Goal: Task Accomplishment & Management: Use online tool/utility

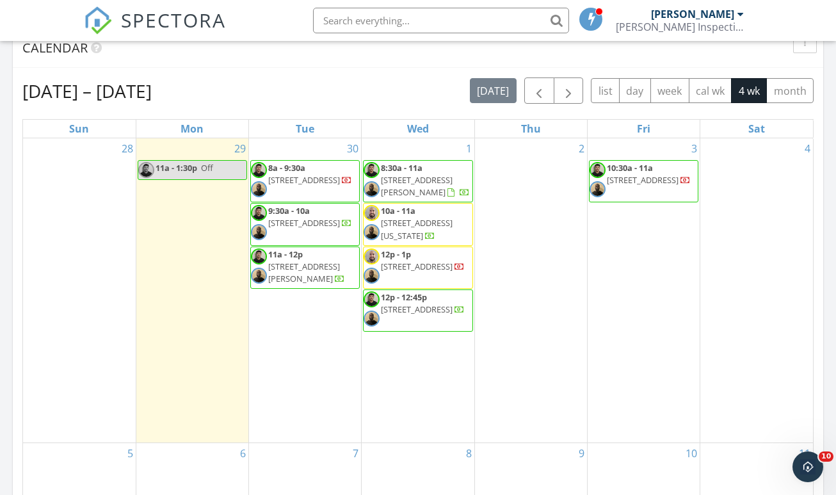
scroll to position [1165, 836]
click at [415, 19] on input "text" at bounding box center [441, 21] width 256 height 26
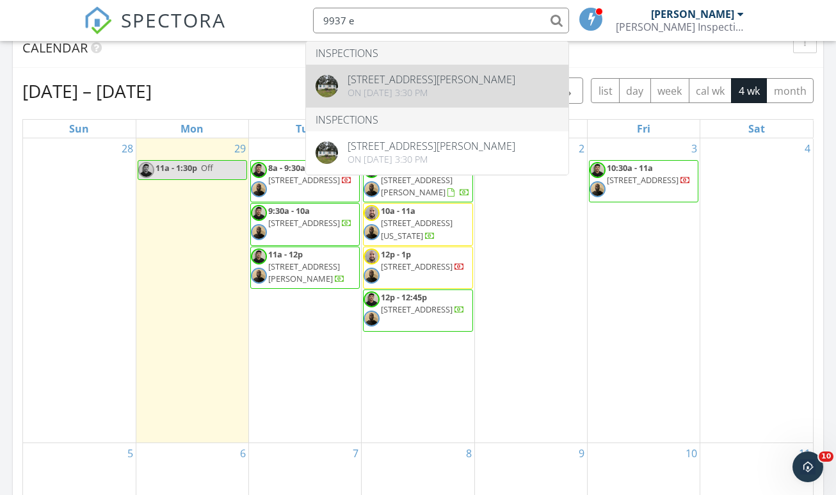
type input "9937 e"
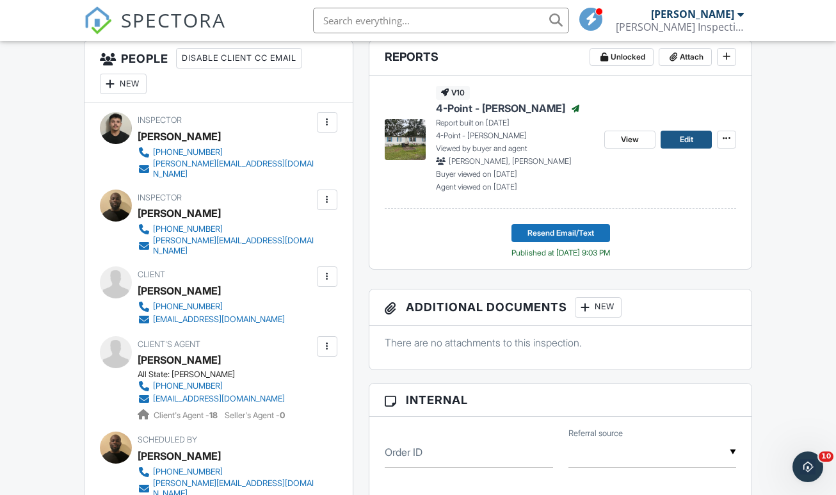
click at [673, 148] on link "Edit" at bounding box center [685, 140] width 51 height 18
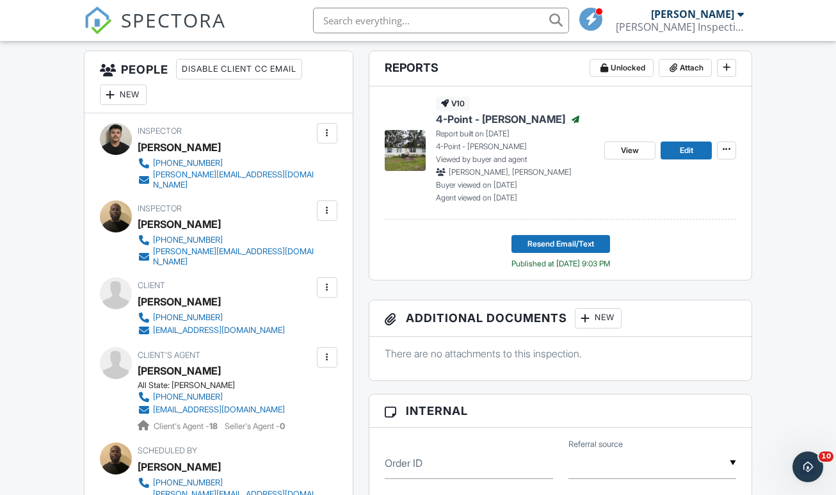
scroll to position [326, 0]
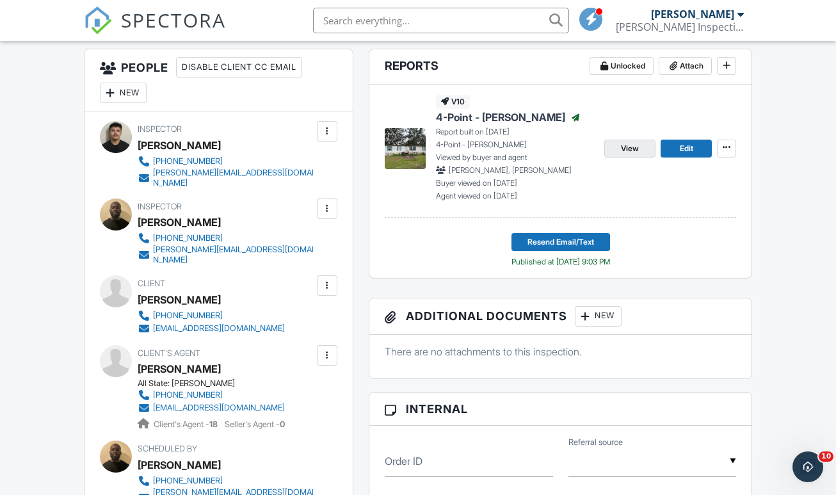
click at [635, 155] on span "View" at bounding box center [630, 148] width 18 height 13
click at [555, 248] on span "Resend Email/Text" at bounding box center [560, 241] width 67 height 13
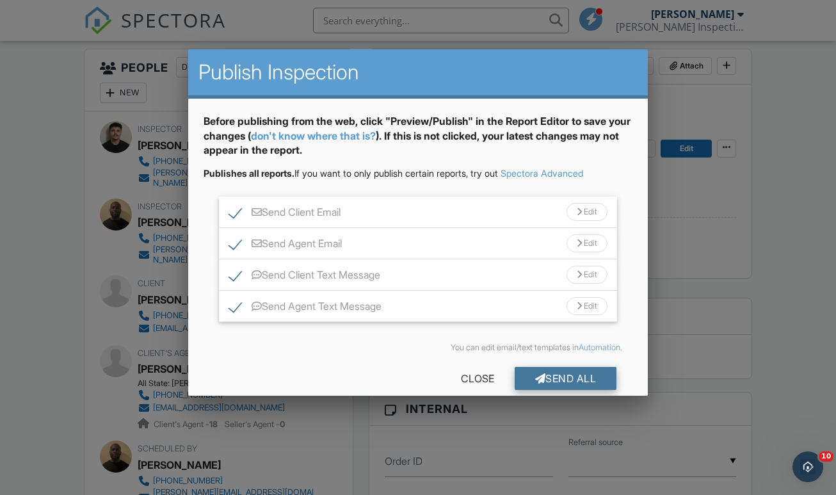
click at [532, 371] on div "Send All" at bounding box center [565, 378] width 102 height 23
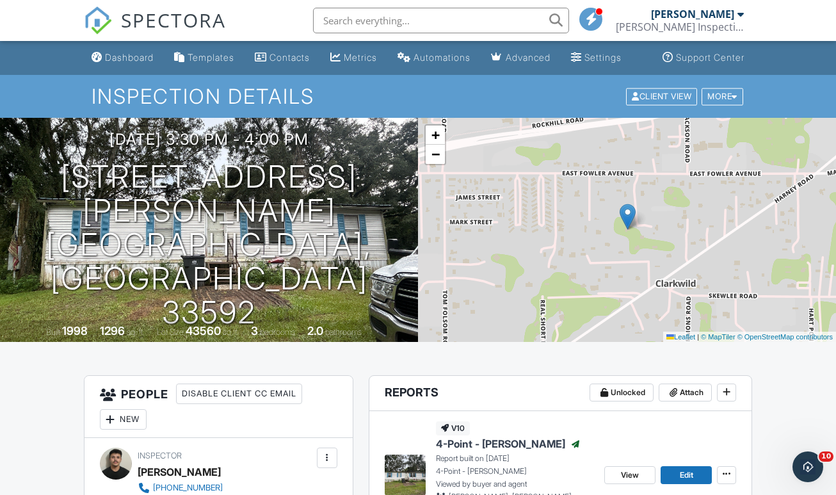
click at [160, 24] on span "SPECTORA" at bounding box center [173, 19] width 105 height 27
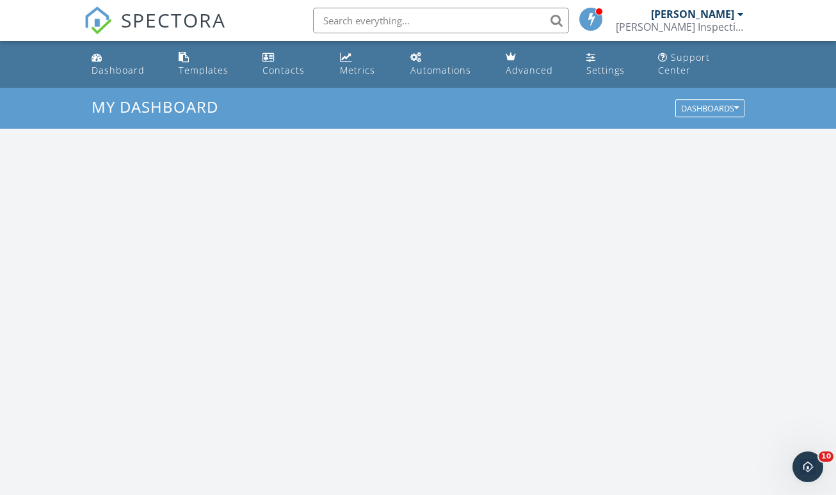
scroll to position [1165, 836]
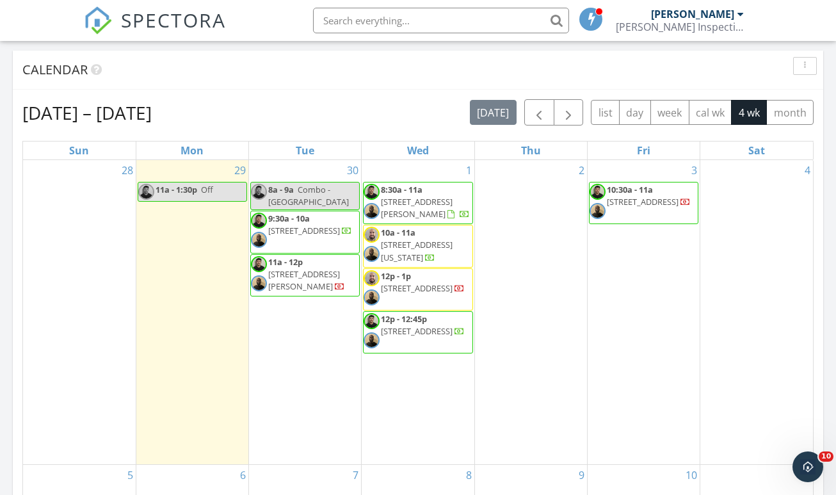
scroll to position [1165, 836]
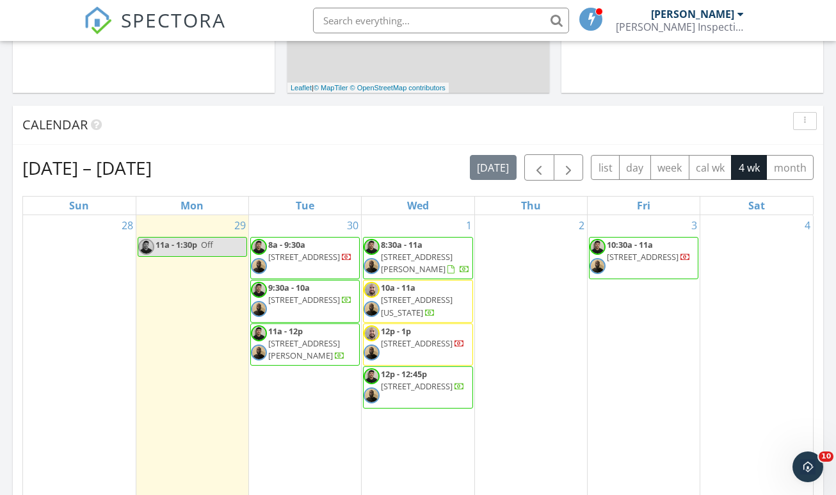
scroll to position [467, 0]
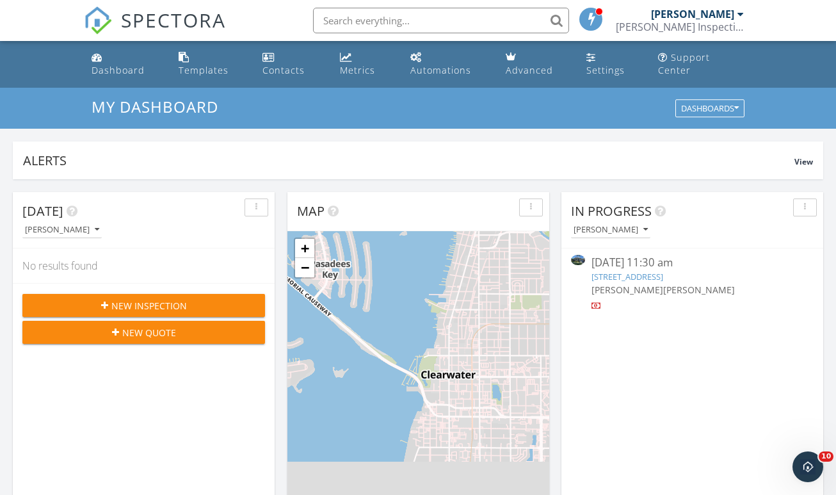
scroll to position [1165, 836]
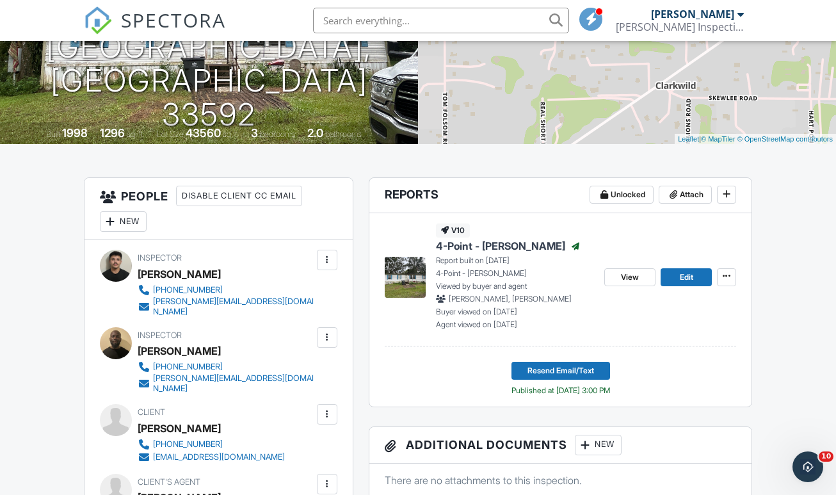
scroll to position [198, 0]
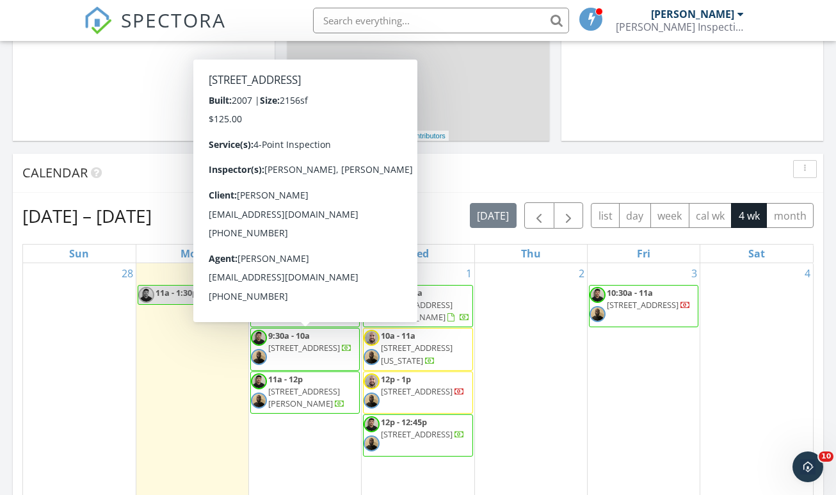
scroll to position [420, 0]
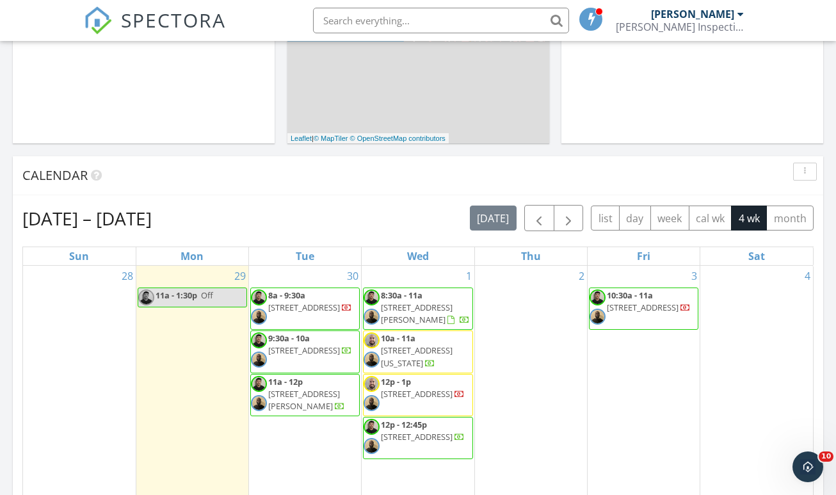
click at [175, 140] on div "Today Chris Russell No results found New Inspection New Quote Map + − Leaflet |…" at bounding box center [418, 341] width 836 height 1165
click at [381, 24] on input "text" at bounding box center [441, 21] width 256 height 26
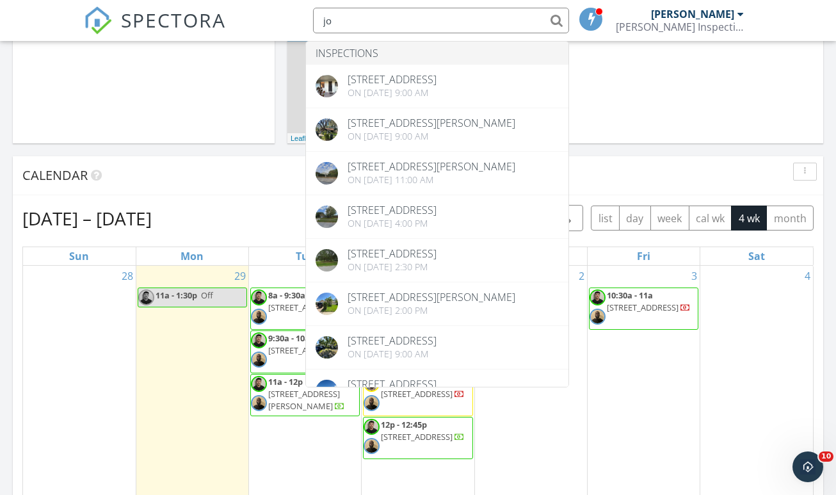
type input "j"
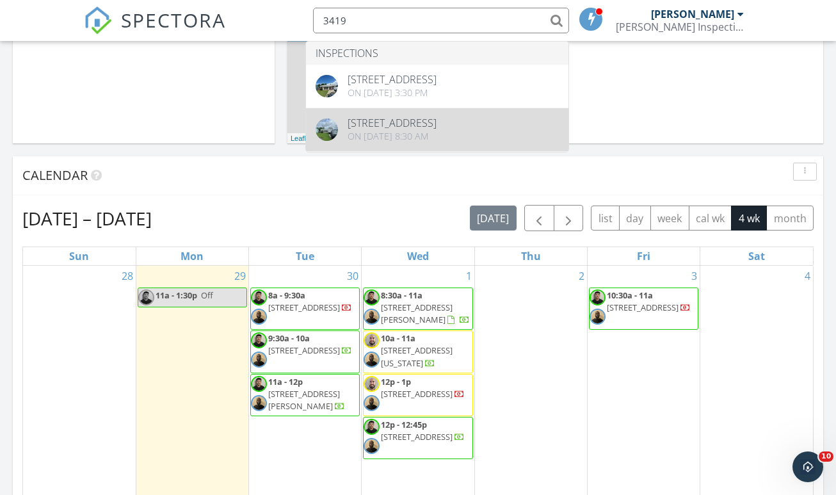
type input "3419"
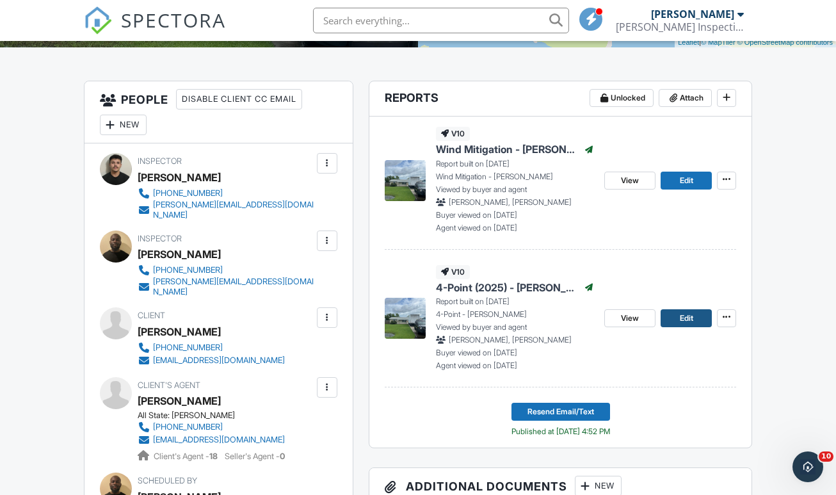
click at [675, 327] on link "Edit" at bounding box center [685, 318] width 51 height 18
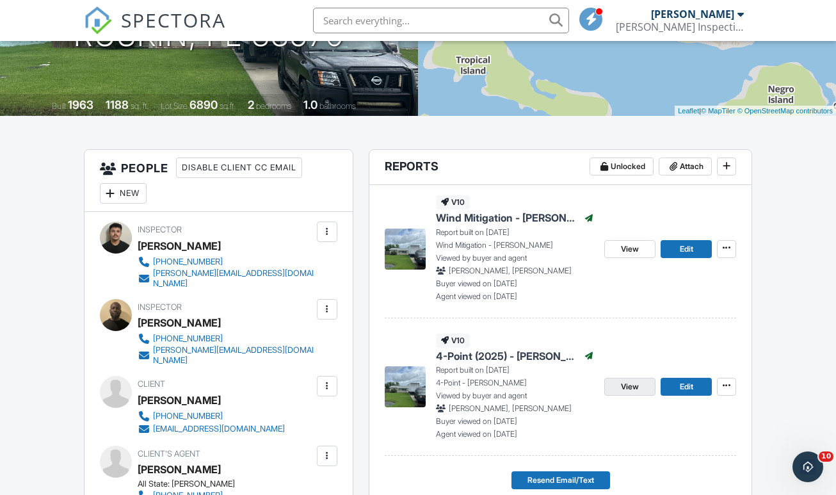
click at [636, 393] on span "View" at bounding box center [630, 386] width 18 height 13
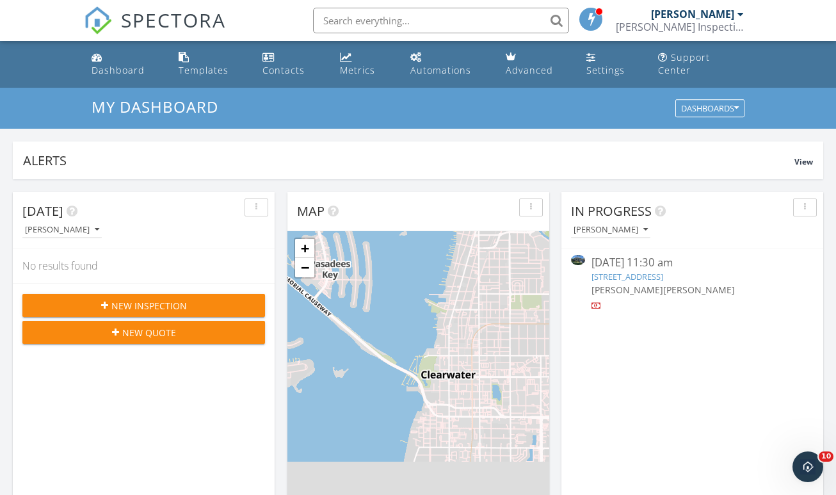
click at [91, 0] on div "SPECTORA" at bounding box center [155, 20] width 142 height 41
